Goal: Navigation & Orientation: Find specific page/section

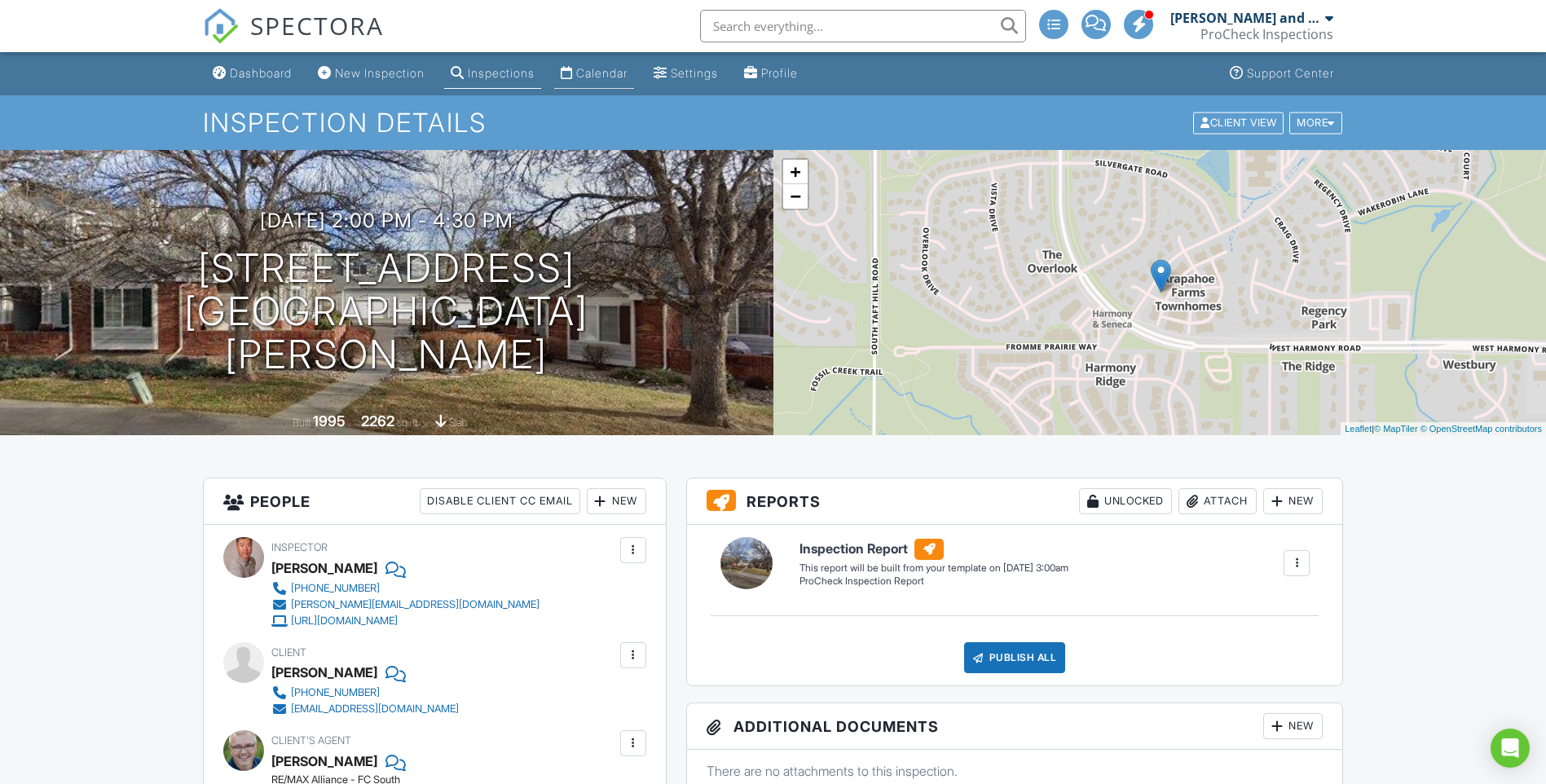
click at [628, 72] on div "Calendar" at bounding box center [601, 73] width 51 height 14
